Goal: Check status: Check status

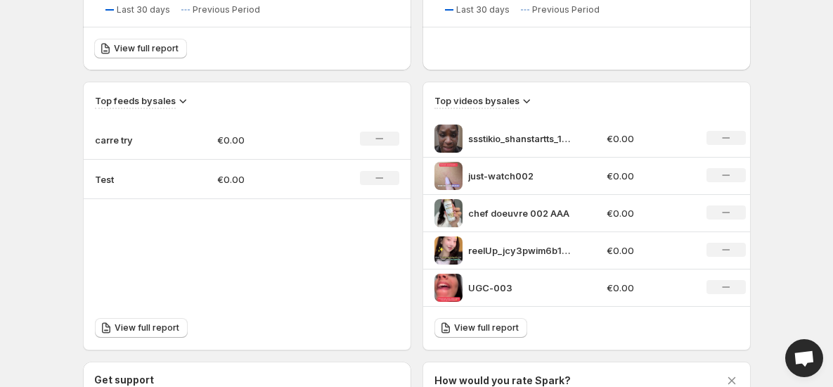
scroll to position [691, 0]
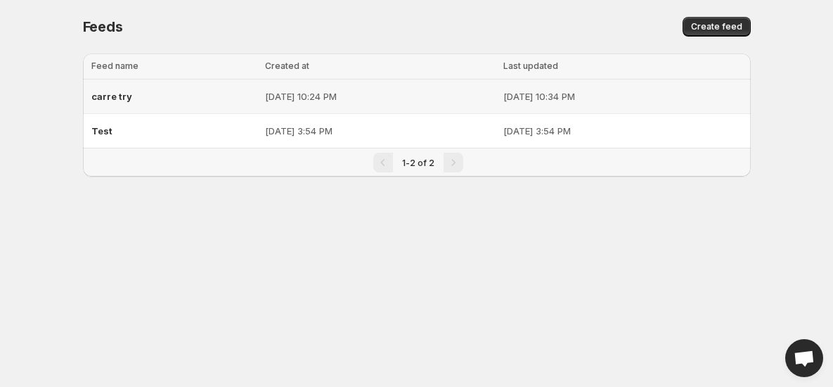
click at [598, 98] on p "[DATE] 10:34 PM" at bounding box center [623, 96] width 238 height 14
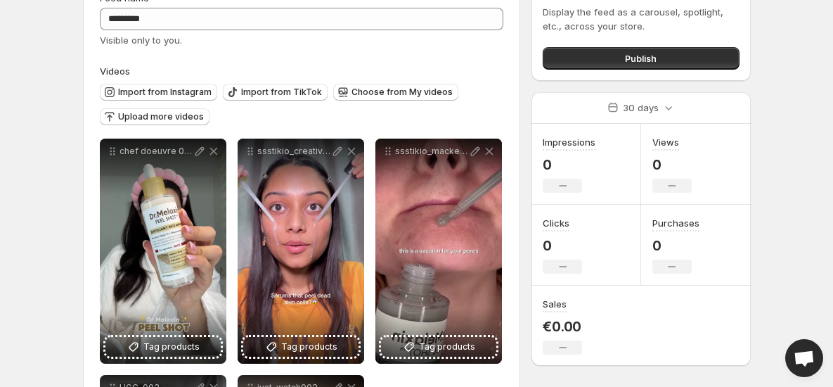
scroll to position [257, 0]
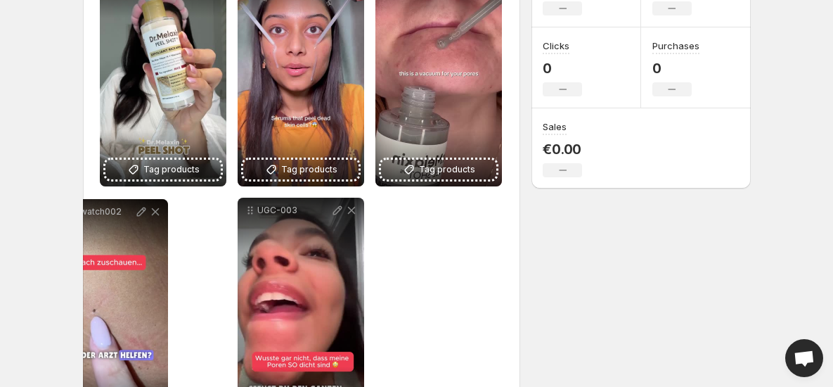
drag, startPoint x: 254, startPoint y: 214, endPoint x: 127, endPoint y: 219, distance: 126.7
click at [61, 219] on icon at bounding box center [54, 212] width 14 height 14
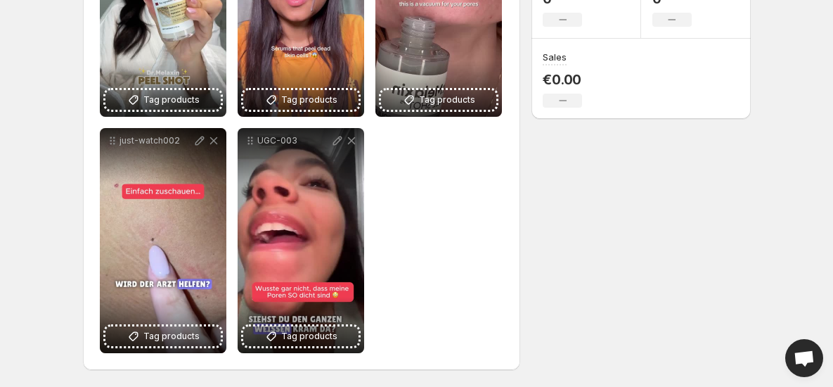
scroll to position [267, 0]
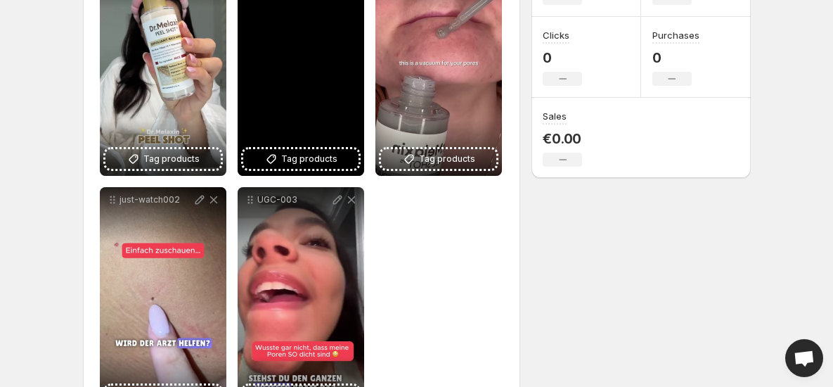
click at [328, 88] on div "ssstikio_creativebyanu__1757384923783" at bounding box center [301, 63] width 127 height 225
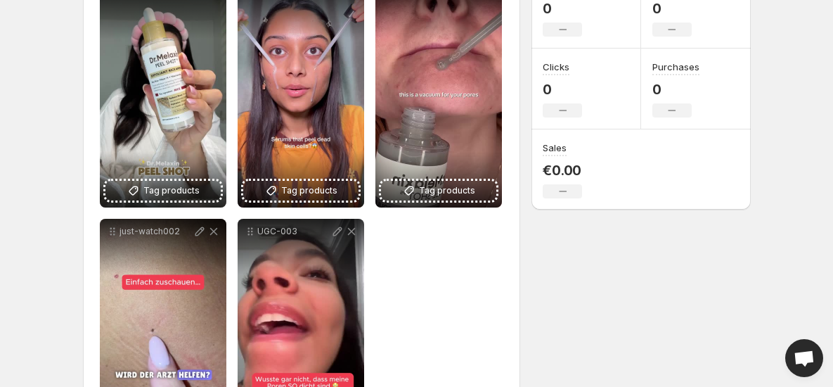
scroll to position [0, 0]
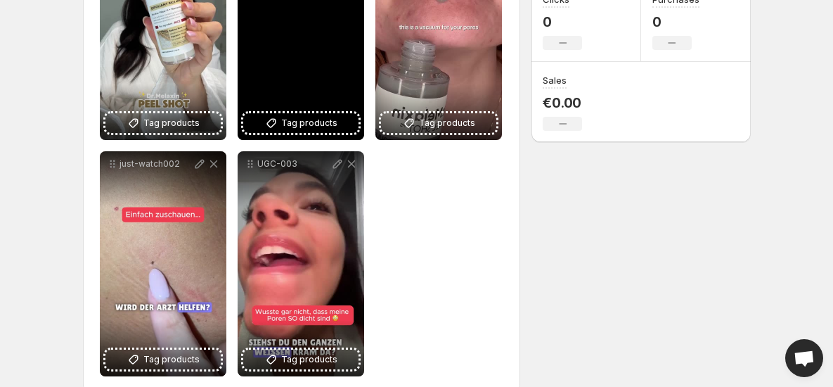
scroll to position [327, 0]
